Goal: Task Accomplishment & Management: Manage account settings

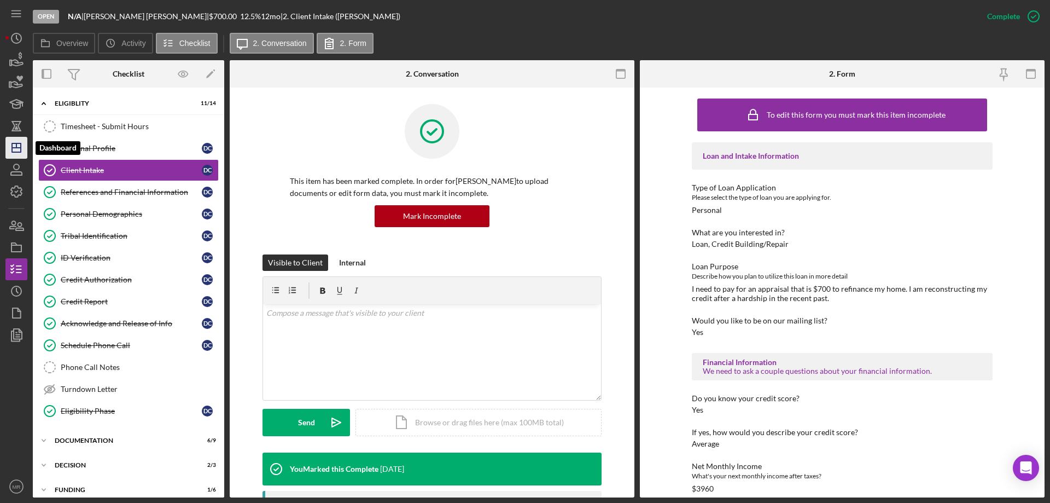
click at [19, 146] on icon "Icon/Dashboard" at bounding box center [16, 147] width 27 height 27
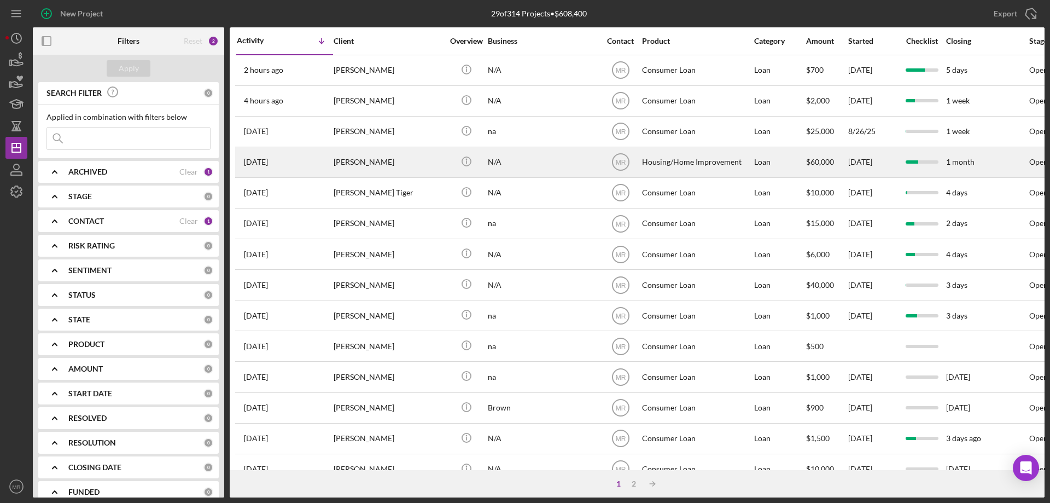
click at [409, 162] on div "[PERSON_NAME]" at bounding box center [388, 162] width 109 height 29
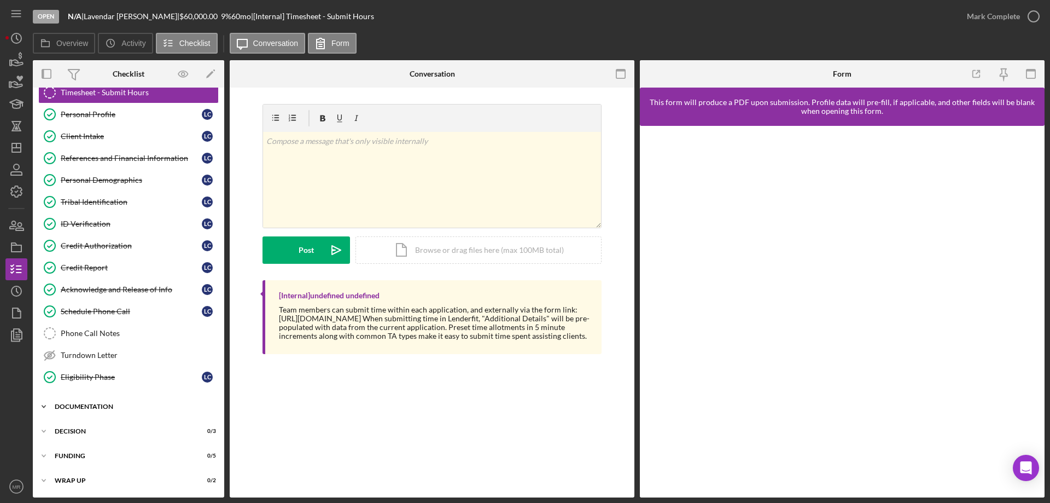
click at [90, 399] on div "Icon/Expander Documentation 2 / 9" at bounding box center [128, 407] width 191 height 22
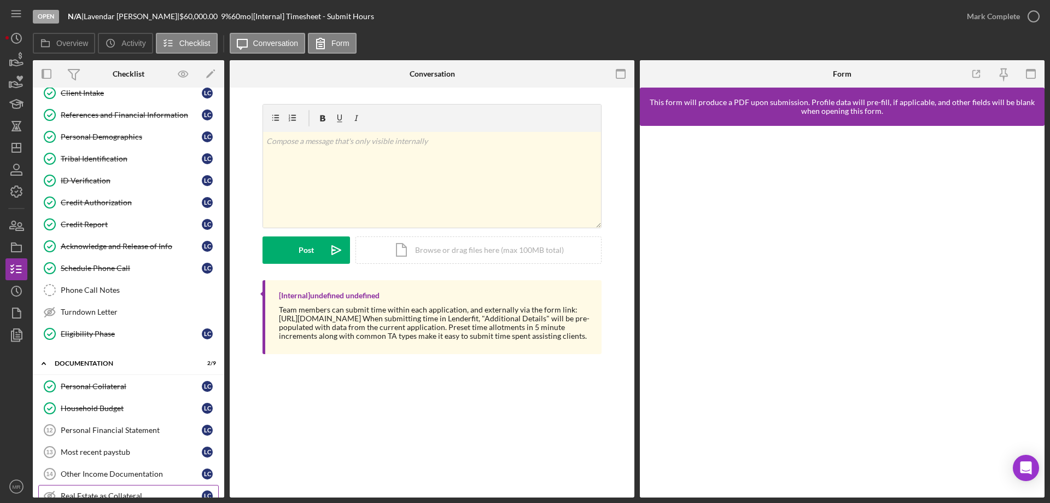
scroll to position [237, 0]
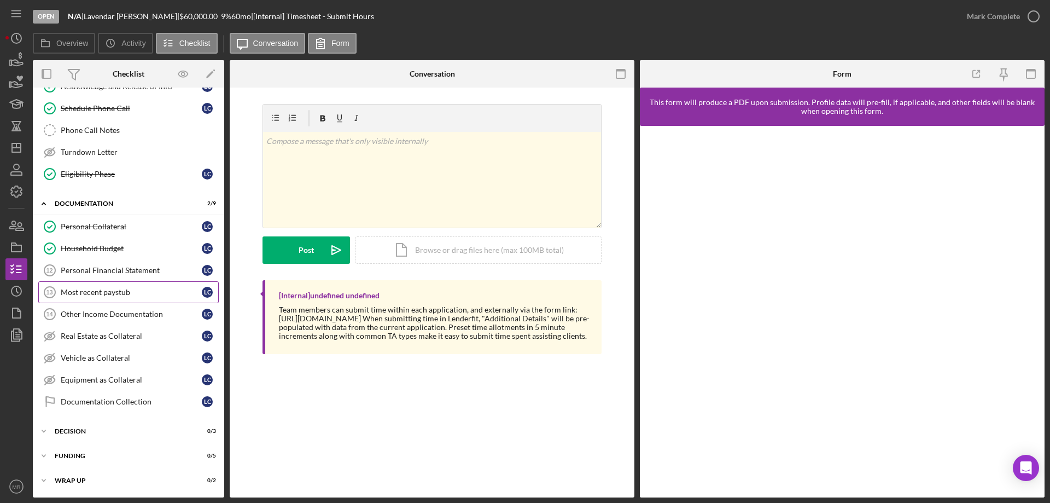
click at [91, 286] on link "Most recent paystub 13 Most recent paystub L C" at bounding box center [128, 292] width 181 height 22
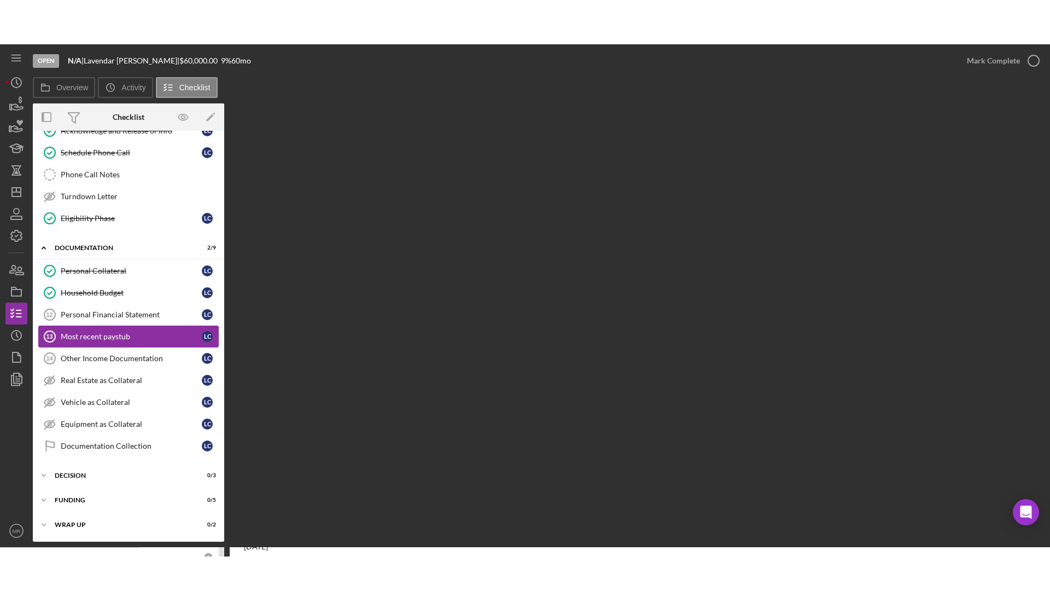
scroll to position [237, 0]
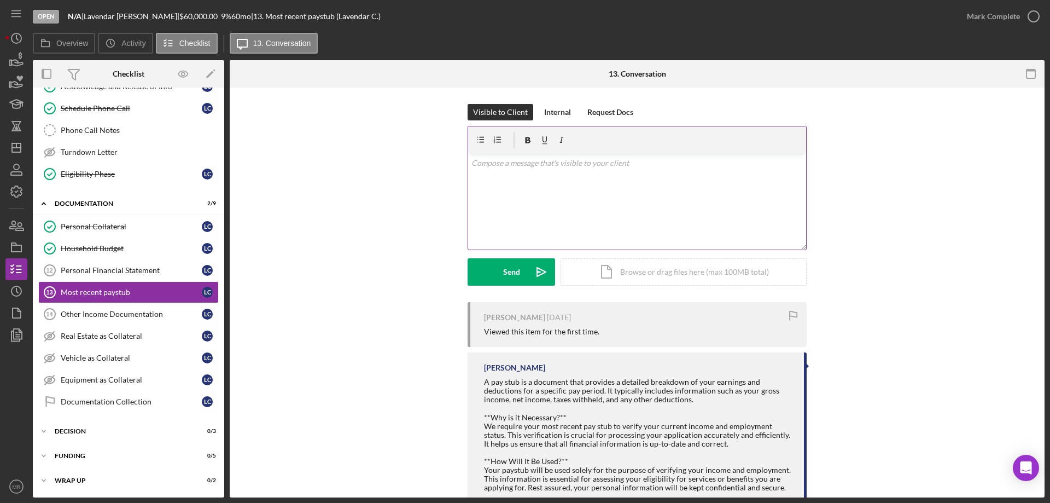
click at [537, 194] on div "v Color teal Color pink Remove color Add row above Add row below Add column bef…" at bounding box center [637, 202] width 338 height 96
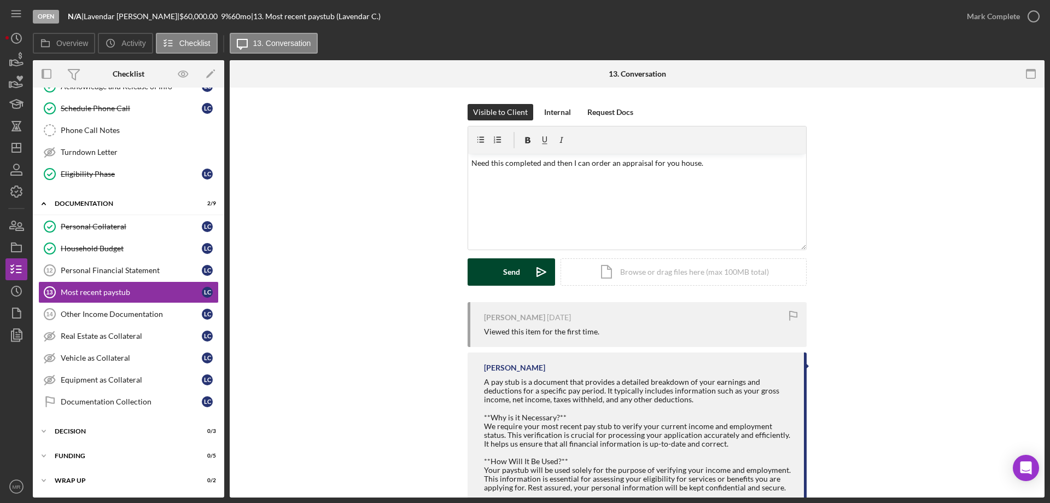
click at [515, 266] on div "Send" at bounding box center [511, 271] width 17 height 27
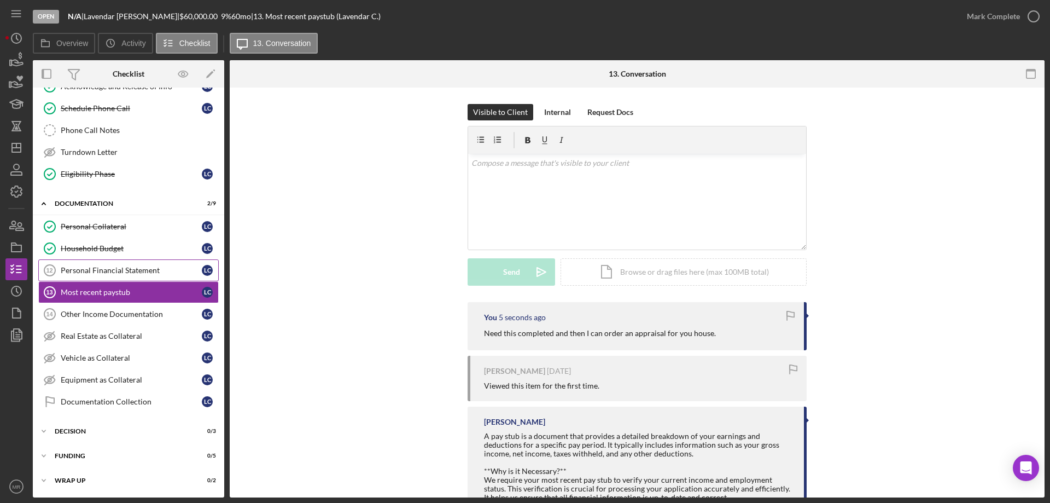
click at [102, 270] on div "Personal Financial Statement" at bounding box center [131, 270] width 141 height 9
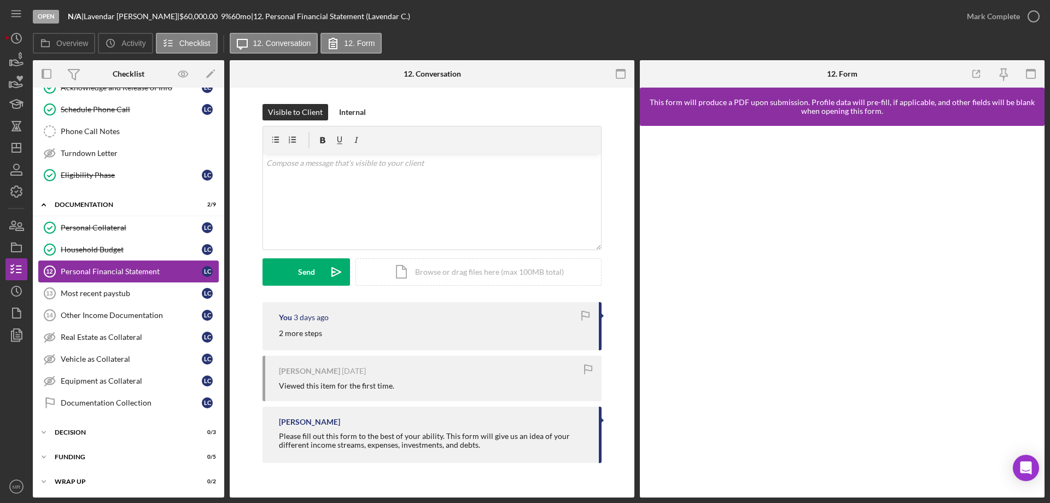
scroll to position [237, 0]
click at [90, 312] on div "Other Income Documentation" at bounding box center [131, 314] width 141 height 9
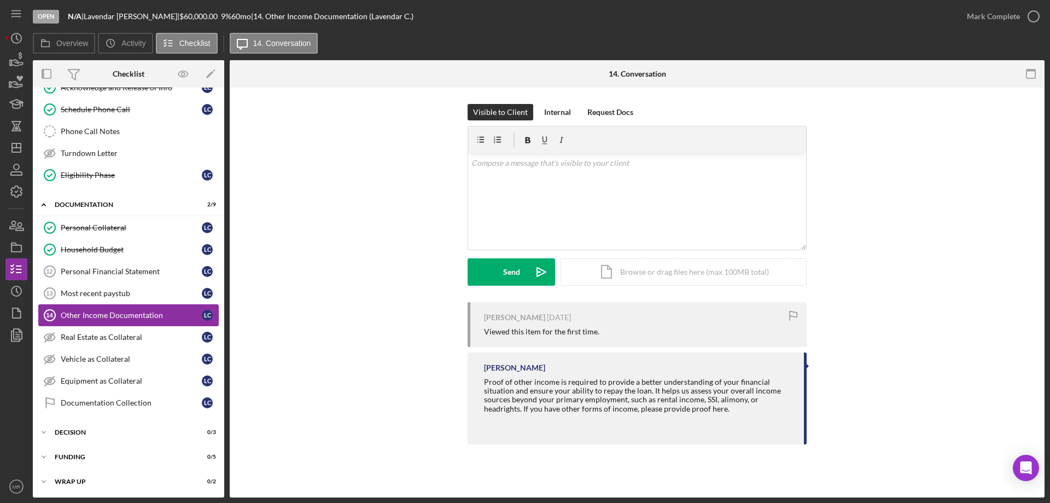
scroll to position [237, 0]
click at [116, 400] on div "Documentation Collection" at bounding box center [131, 401] width 141 height 9
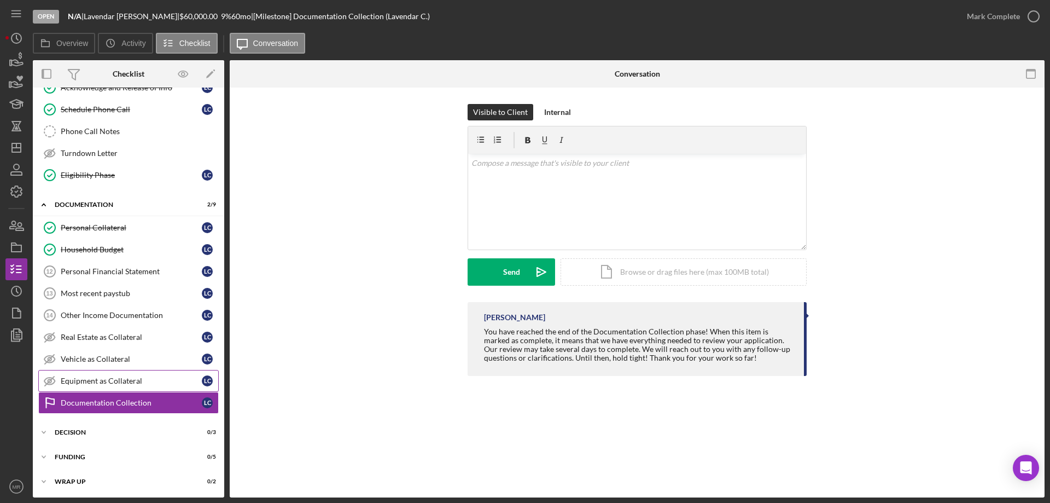
scroll to position [237, 0]
click at [336, 217] on div "Visible to Client Internal v Color teal Color pink Remove color Add row above A…" at bounding box center [637, 203] width 782 height 198
click at [83, 274] on div "Personal Financial Statement" at bounding box center [131, 270] width 141 height 9
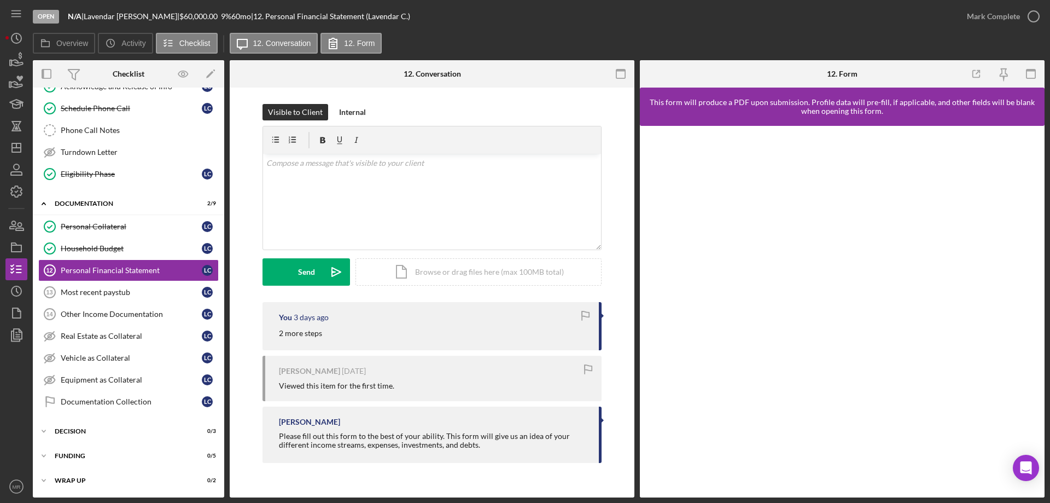
click at [493, 20] on div "Open N/A | [PERSON_NAME] | $60,000.00 9 % 60 mo | 12. Personal Financial Statem…" at bounding box center [494, 16] width 923 height 33
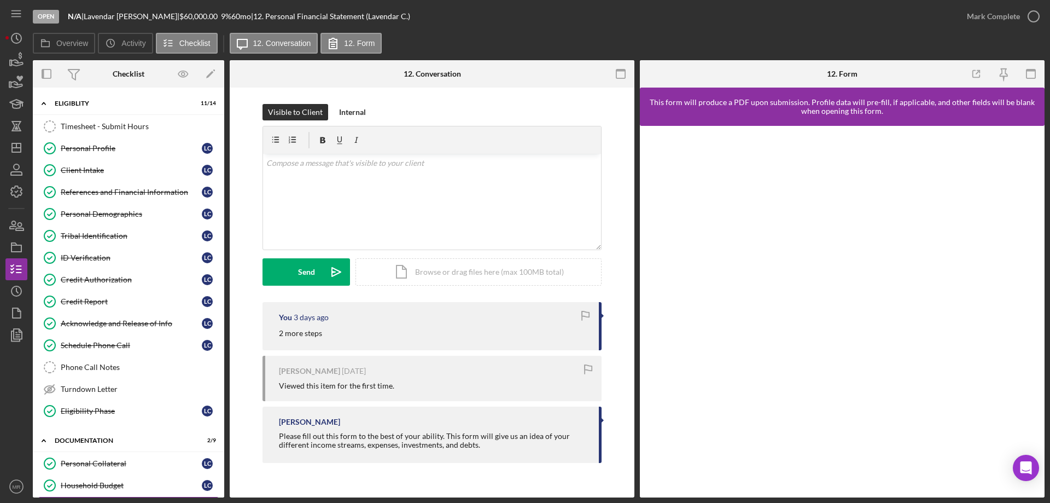
click at [467, 107] on div "Visible to Client Internal" at bounding box center [432, 112] width 339 height 16
click at [507, 27] on div "Open N/A | [PERSON_NAME] | $60,000.00 9 % 60 mo | 12. Personal Financial Statem…" at bounding box center [494, 16] width 923 height 33
click at [483, 98] on div "Visible to Client Internal v Color teal Color pink Remove color Add row above A…" at bounding box center [432, 286] width 405 height 397
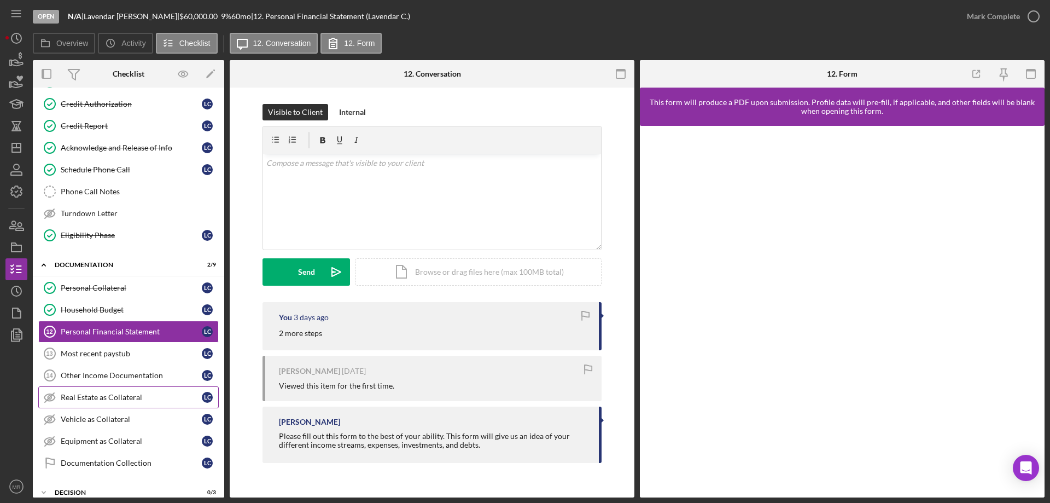
scroll to position [219, 0]
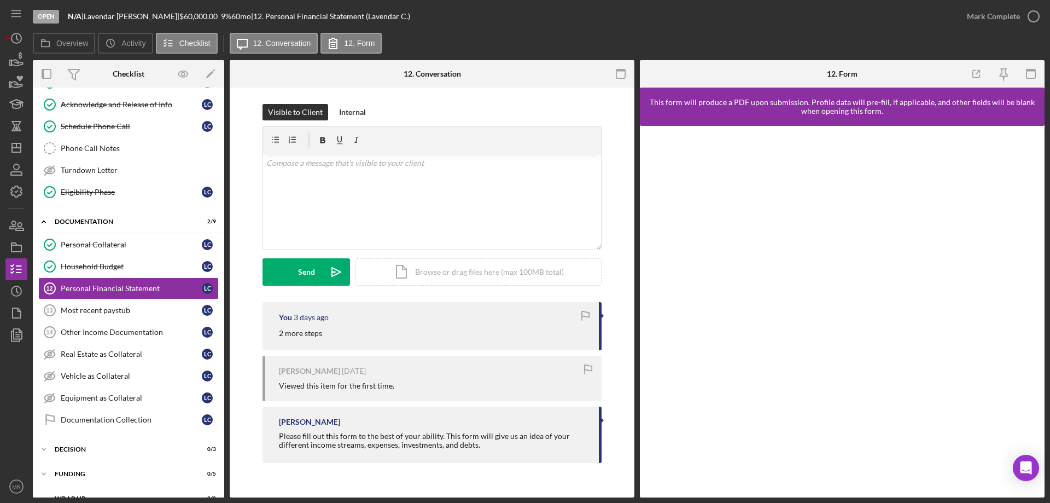
click at [538, 109] on div "Visible to Client Internal" at bounding box center [432, 112] width 339 height 16
click at [12, 269] on polyline "button" at bounding box center [12, 269] width 3 height 2
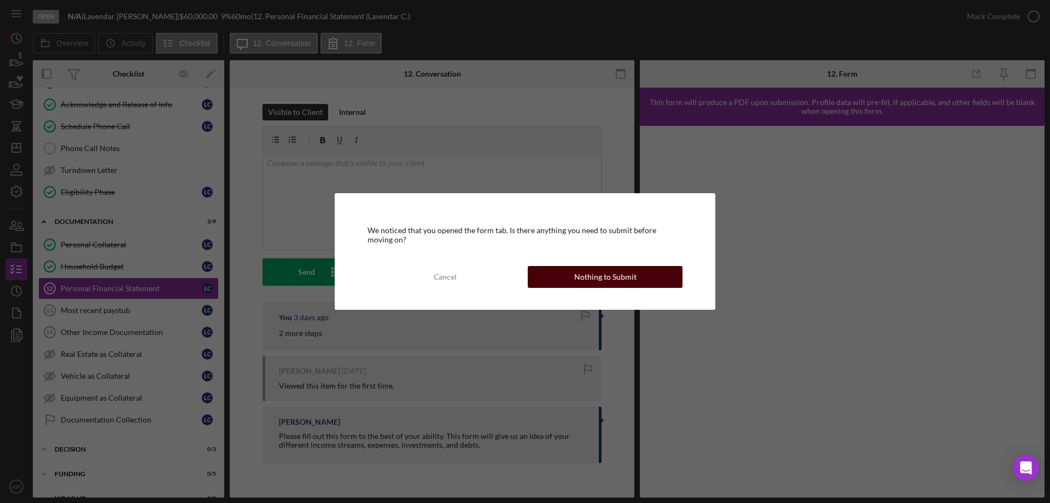
click at [627, 278] on div "Nothing to Submit" at bounding box center [605, 277] width 62 height 22
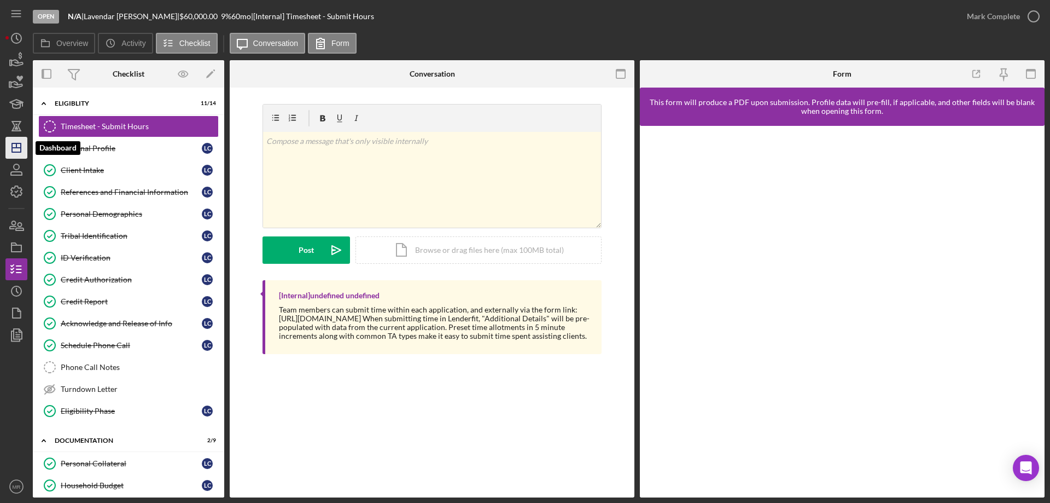
click at [14, 147] on icon "Icon/Dashboard" at bounding box center [16, 147] width 27 height 27
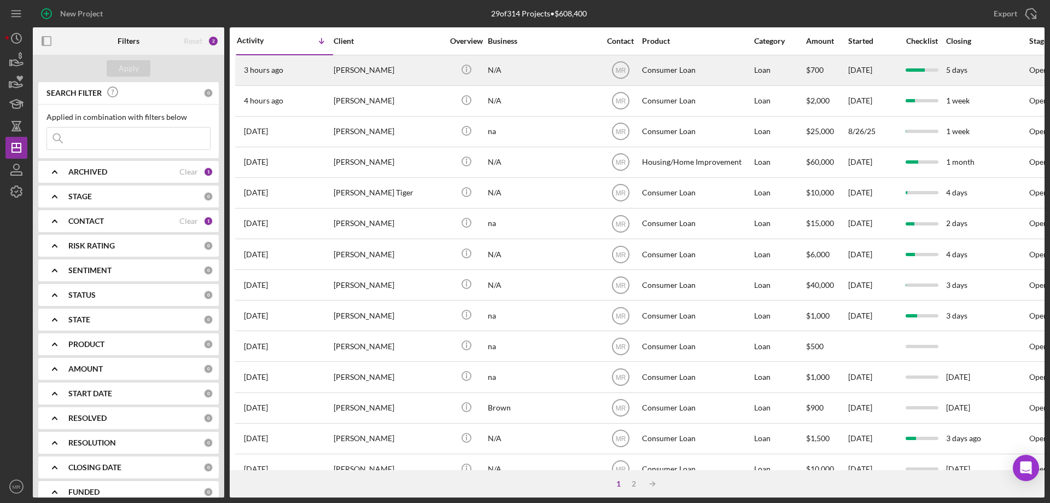
click at [417, 71] on div "[PERSON_NAME]" at bounding box center [388, 70] width 109 height 29
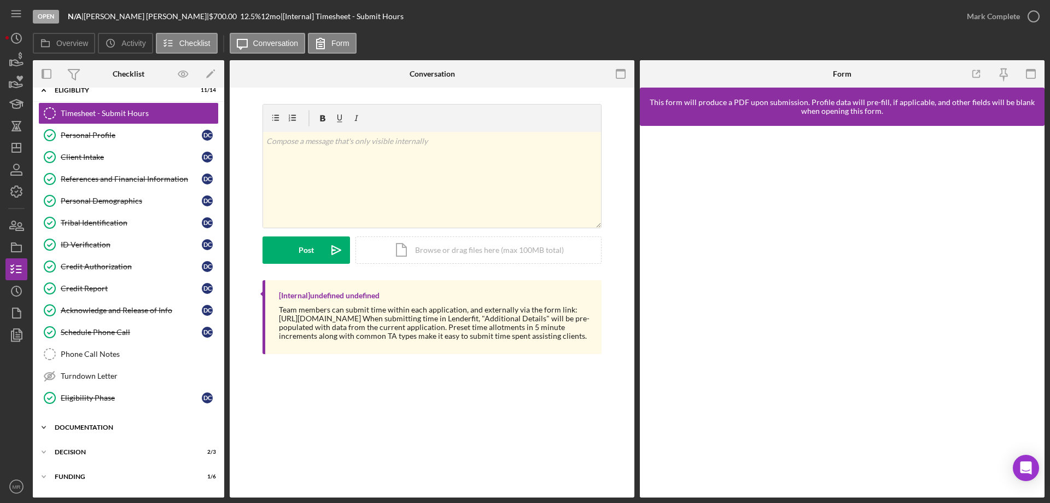
scroll to position [34, 0]
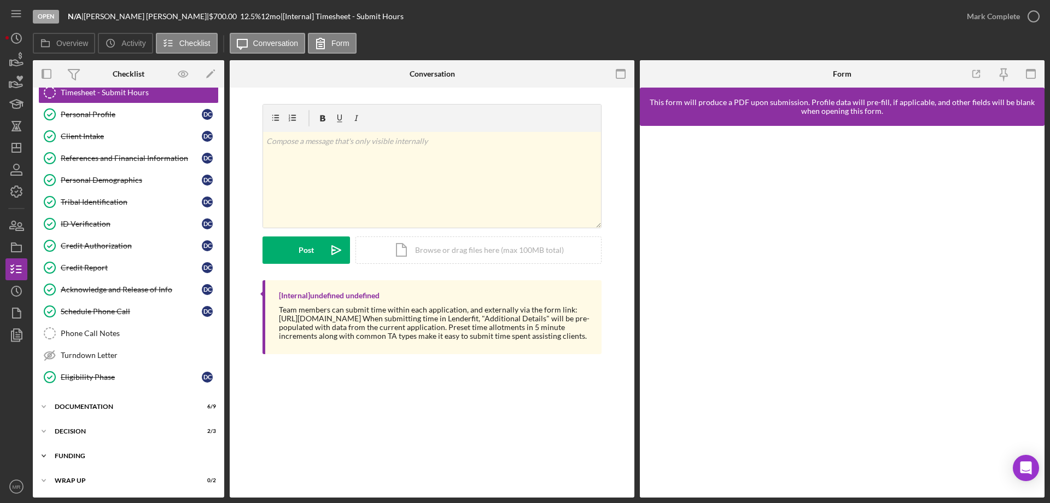
click at [77, 456] on div "Funding" at bounding box center [133, 455] width 156 height 7
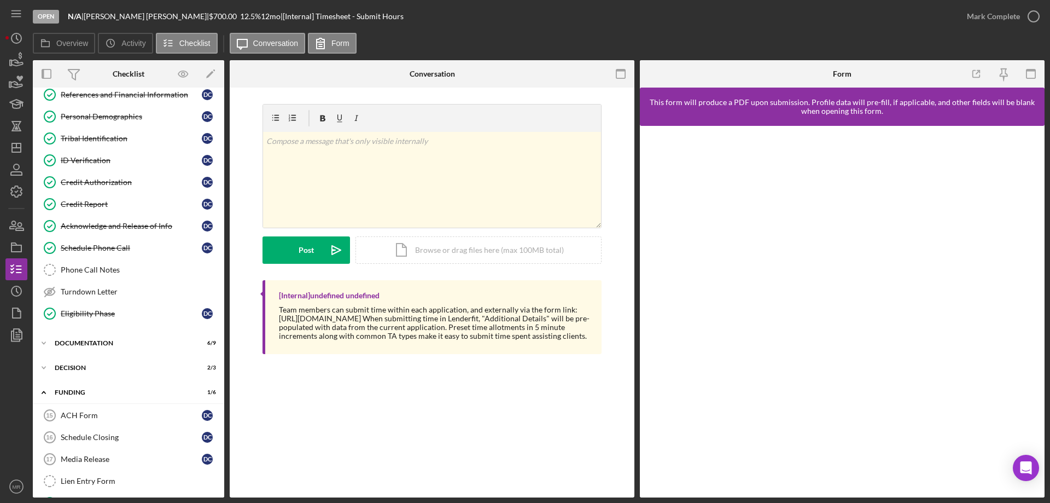
scroll to position [171, 0]
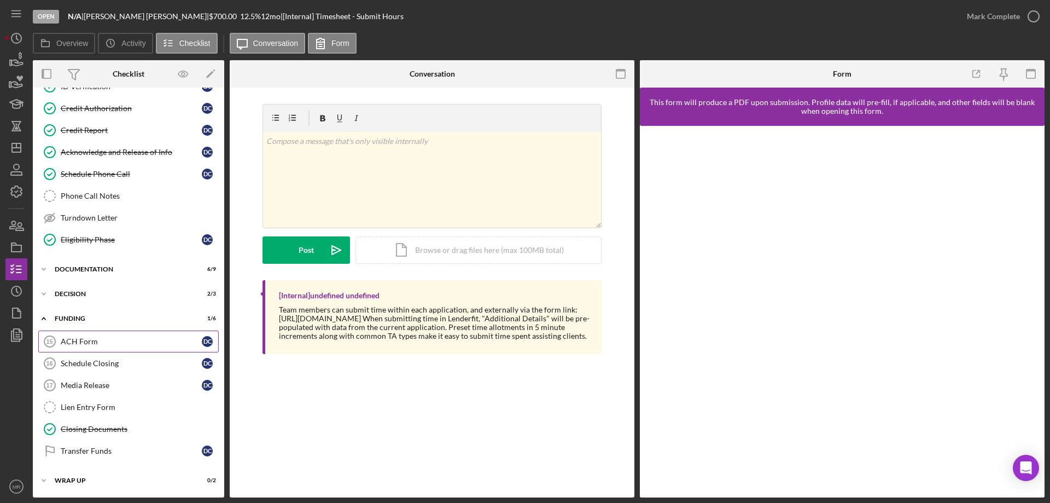
click at [83, 331] on link "ACH Form 15 ACH Form D C" at bounding box center [128, 341] width 181 height 22
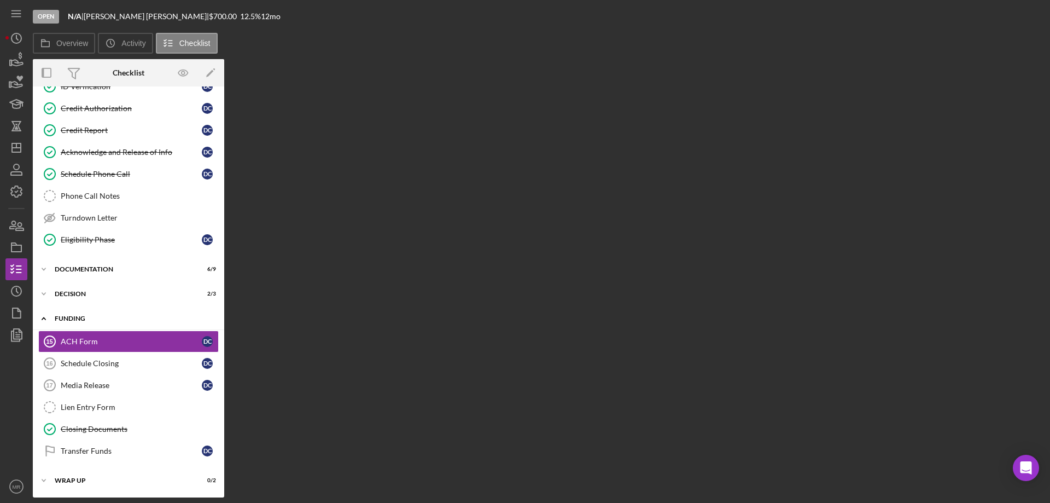
scroll to position [171, 0]
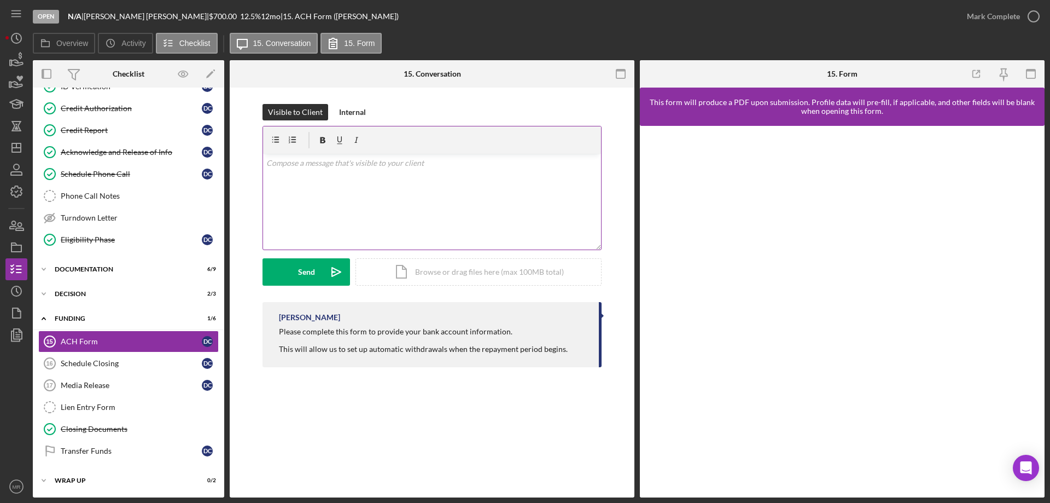
click at [344, 203] on div "v Color teal Color pink Remove color Add row above Add row below Add column bef…" at bounding box center [432, 202] width 338 height 96
drag, startPoint x: 288, startPoint y: 276, endPoint x: 295, endPoint y: 273, distance: 7.1
click at [289, 275] on button "Send Icon/icon-invite-send" at bounding box center [307, 271] width 88 height 27
